Goal: Information Seeking & Learning: Learn about a topic

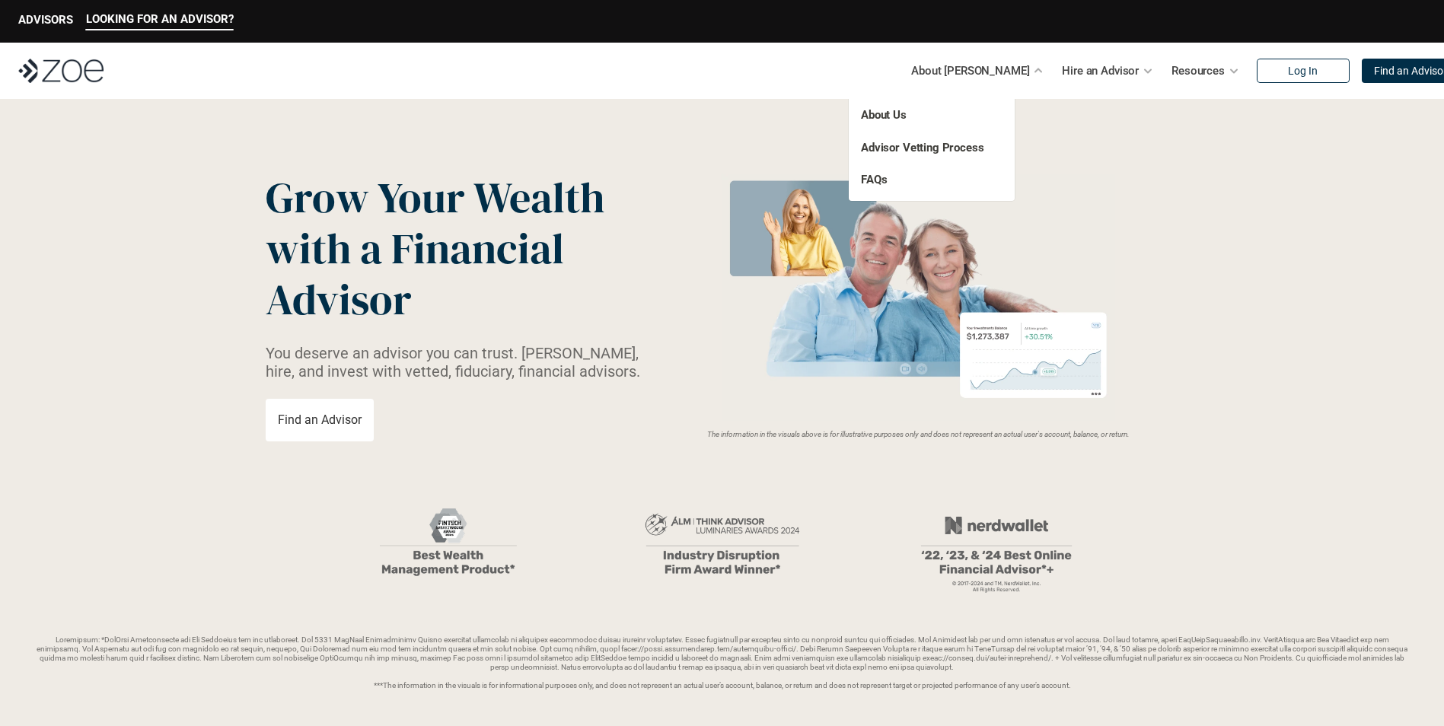
click at [880, 104] on div "About Us Advisor Vetting Process FAQs" at bounding box center [932, 147] width 166 height 107
click at [878, 110] on link "About Us" at bounding box center [884, 115] width 46 height 14
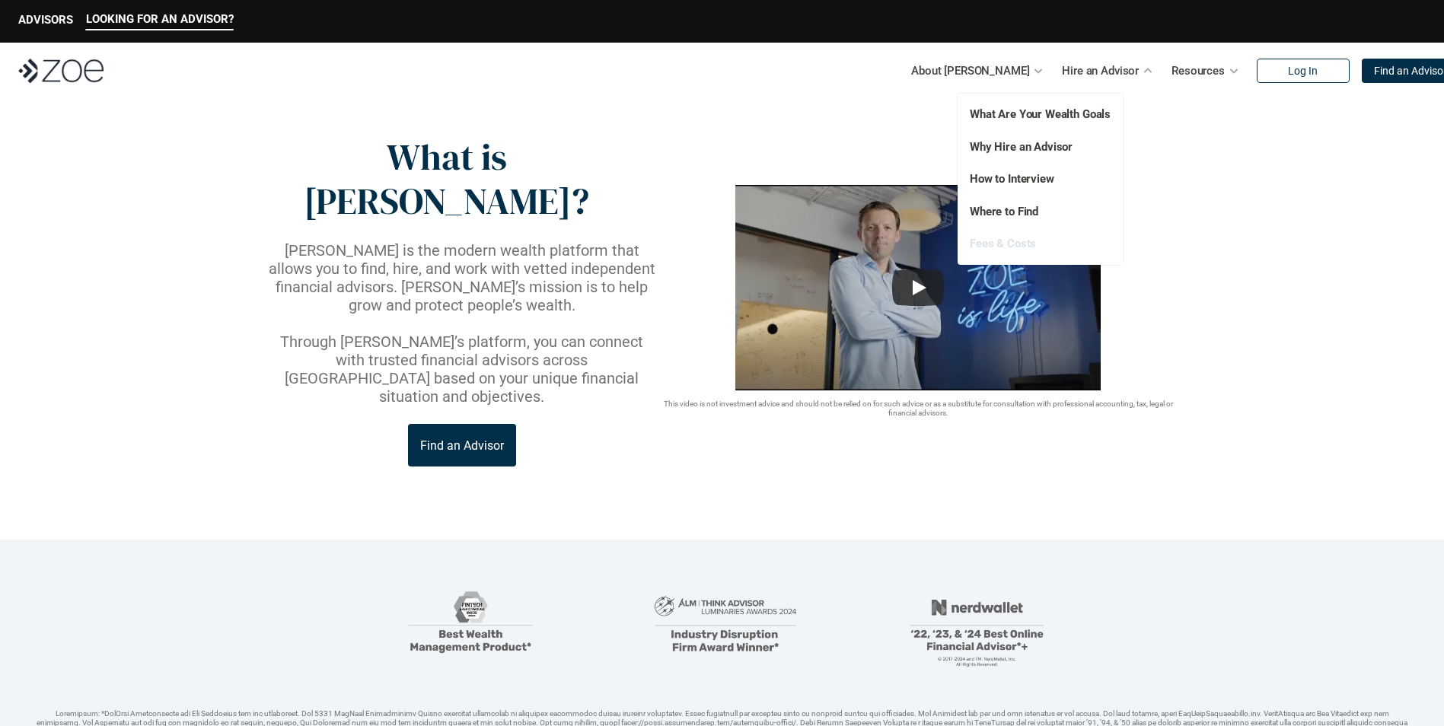
click at [1019, 244] on link "Fees & Costs" at bounding box center [1003, 244] width 66 height 14
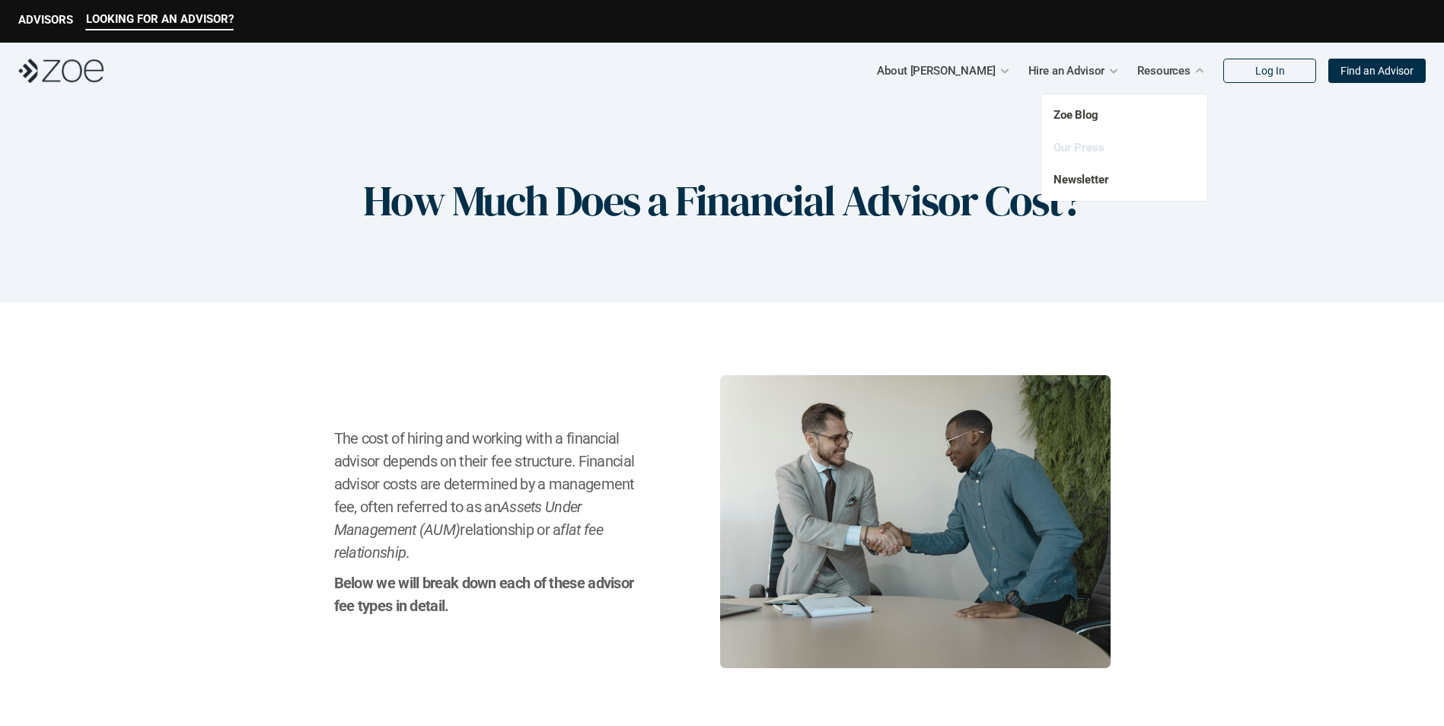
click at [1098, 152] on link "Our Press" at bounding box center [1079, 148] width 51 height 14
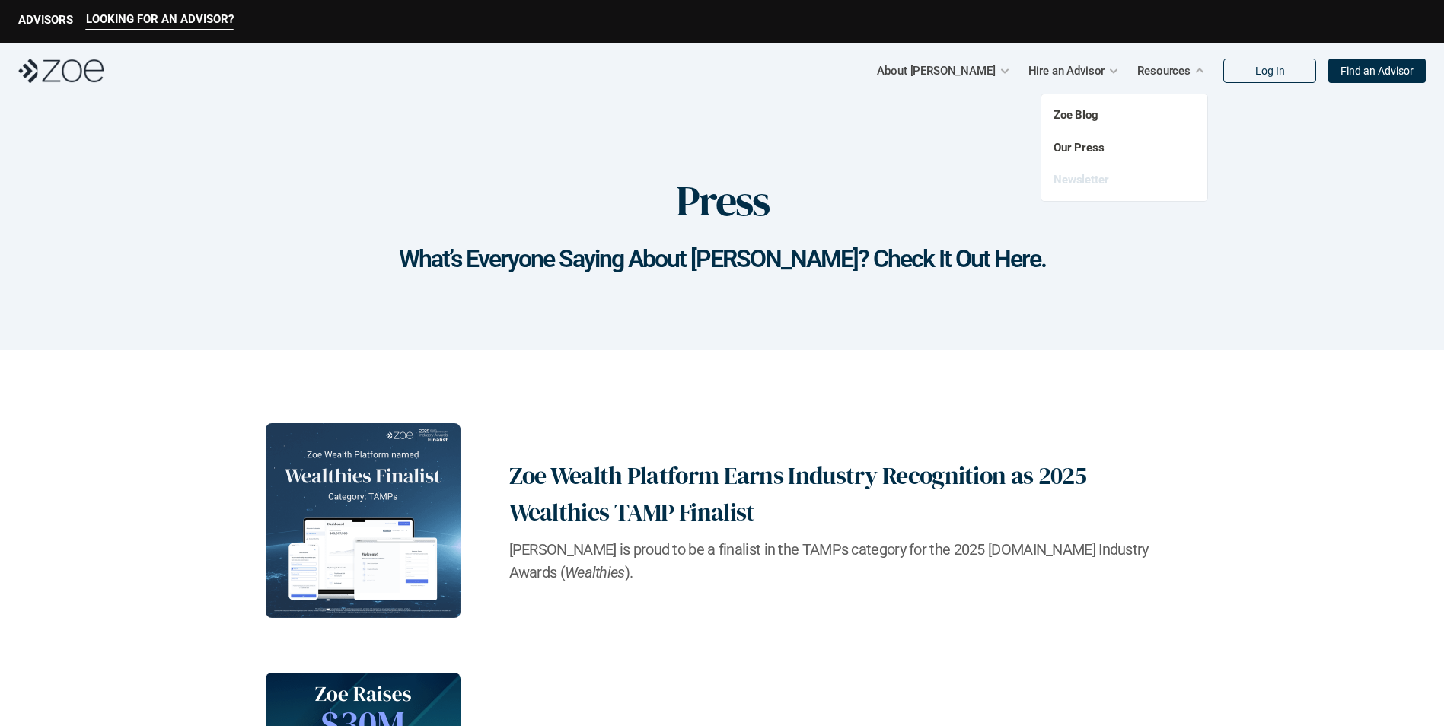
click at [1086, 179] on link "Newsletter" at bounding box center [1082, 180] width 56 height 14
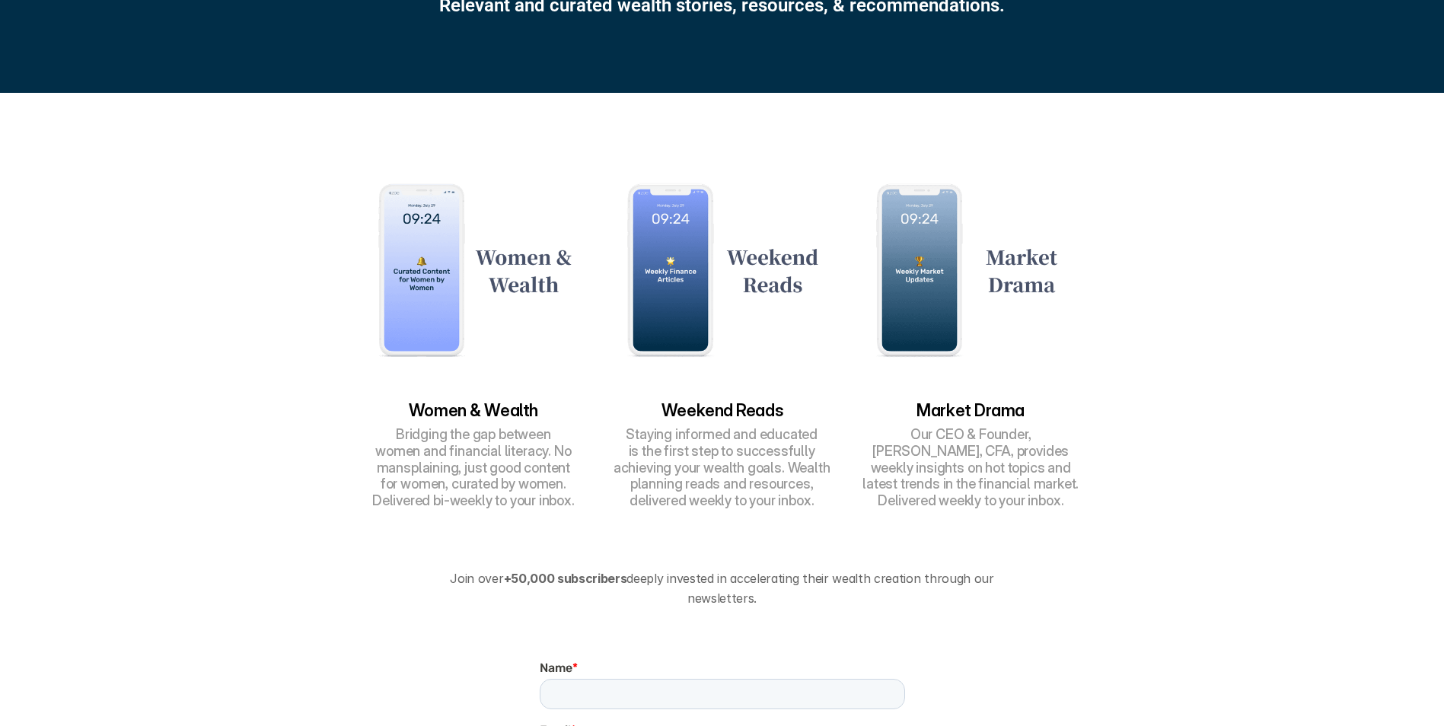
scroll to position [228, 0]
